Goal: Task Accomplishment & Management: Use online tool/utility

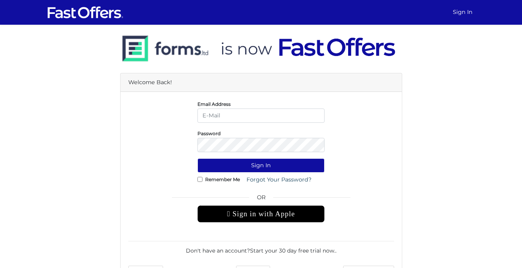
click at [281, 120] on input "email" at bounding box center [260, 116] width 127 height 14
type input "david@strata.ca"
click at [197, 158] on button "Sign In" at bounding box center [260, 165] width 127 height 14
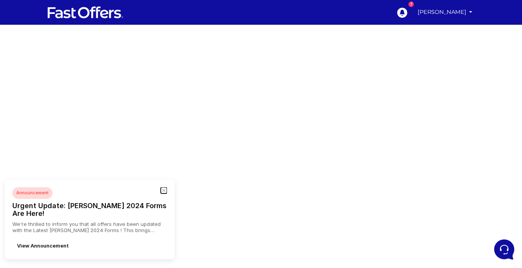
click at [164, 194] on button "button" at bounding box center [164, 190] width 6 height 6
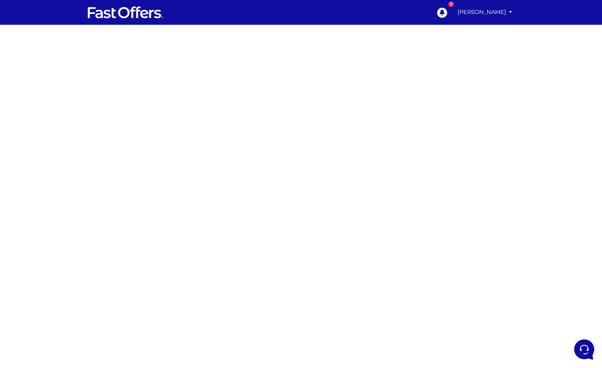
click at [444, 135] on div at bounding box center [301, 218] width 602 height 386
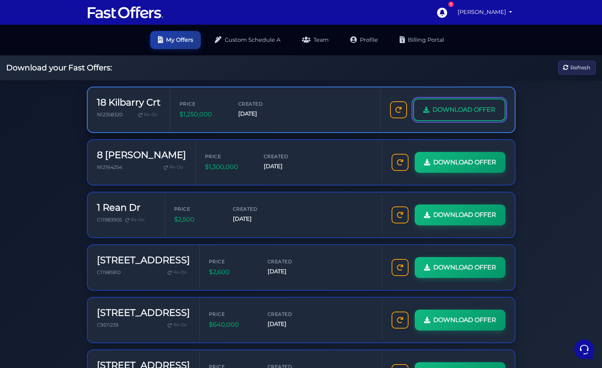
click at [460, 118] on link "DOWNLOAD OFFER" at bounding box center [459, 110] width 92 height 22
